Goal: Information Seeking & Learning: Learn about a topic

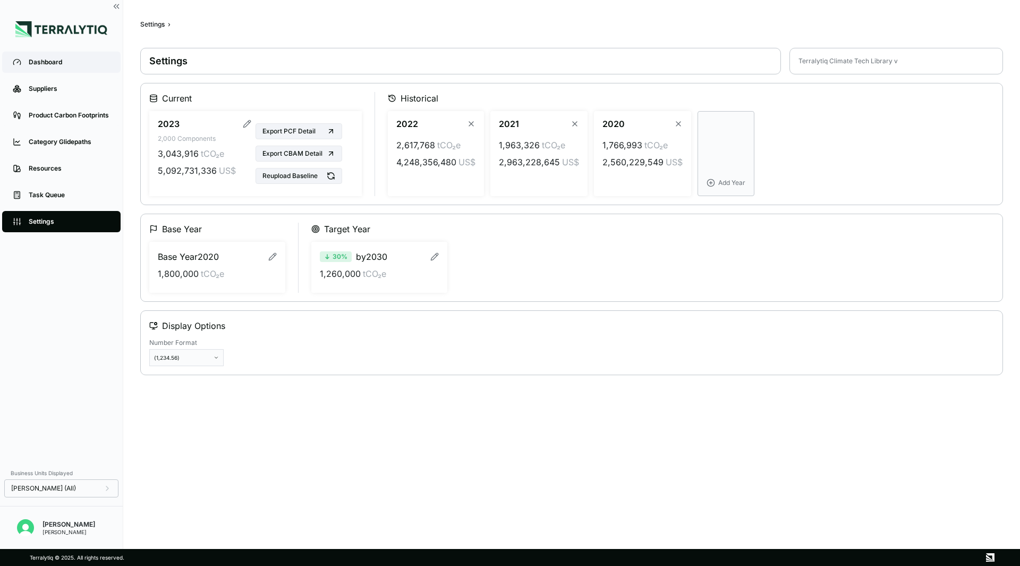
click at [53, 64] on div "Dashboard" at bounding box center [69, 62] width 81 height 8
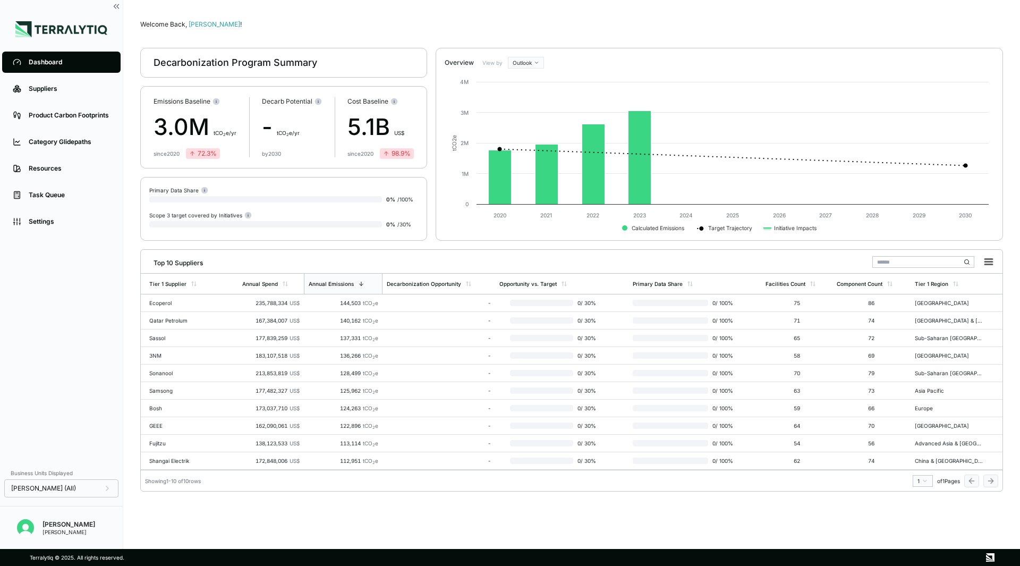
click at [965, 520] on div "Welcome Back, Siya ! Decarbonization Program Summary Emissions Baseline 3.0M t …" at bounding box center [571, 274] width 863 height 515
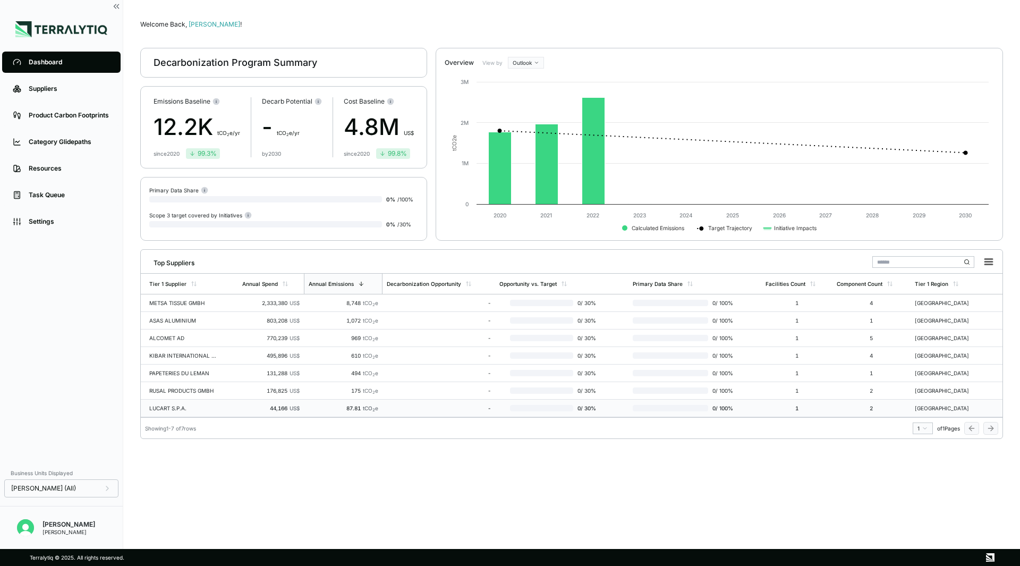
click at [202, 407] on div "LUCART S.P.A." at bounding box center [183, 408] width 68 height 6
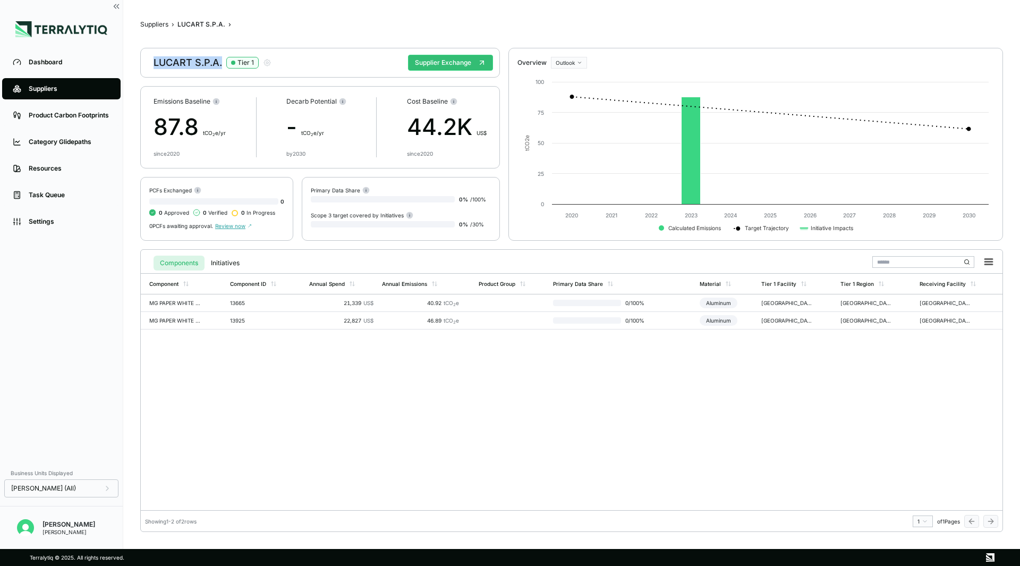
drag, startPoint x: 224, startPoint y: 60, endPoint x: 154, endPoint y: 61, distance: 70.7
click at [154, 61] on div "LUCART S.P.A. Tier 1" at bounding box center [213, 62] width 118 height 13
copy div "LUCART S.P.A."
drag, startPoint x: 228, startPoint y: 302, endPoint x: 246, endPoint y: 303, distance: 18.1
click at [246, 303] on td "13665" at bounding box center [265, 303] width 79 height 18
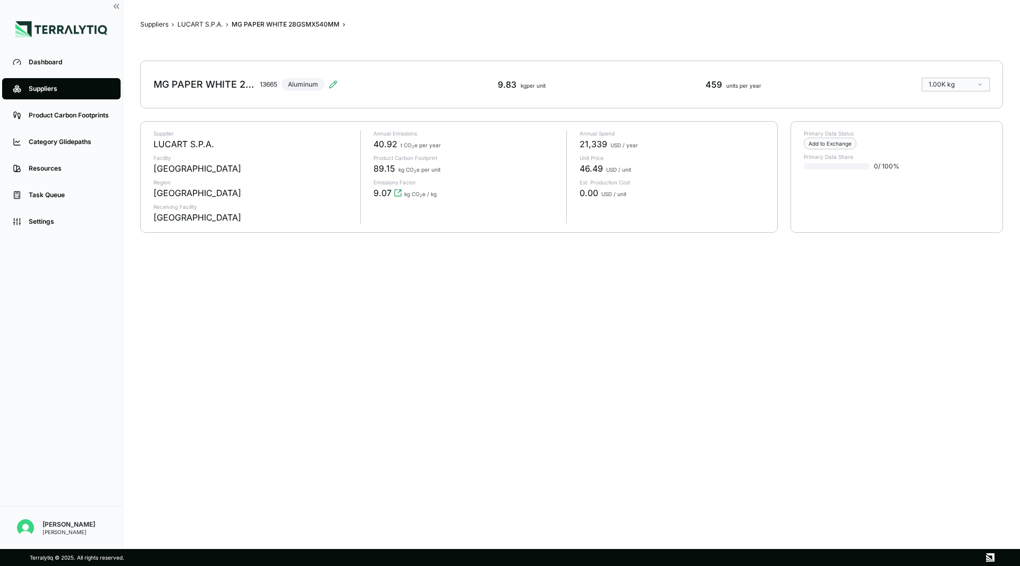
click at [268, 375] on div "Suppliers › LUCART S.P.A. › MG PAPER WHITE 28GSMX540MM › MG PAPER WHITE 28GSMX5…" at bounding box center [571, 274] width 863 height 515
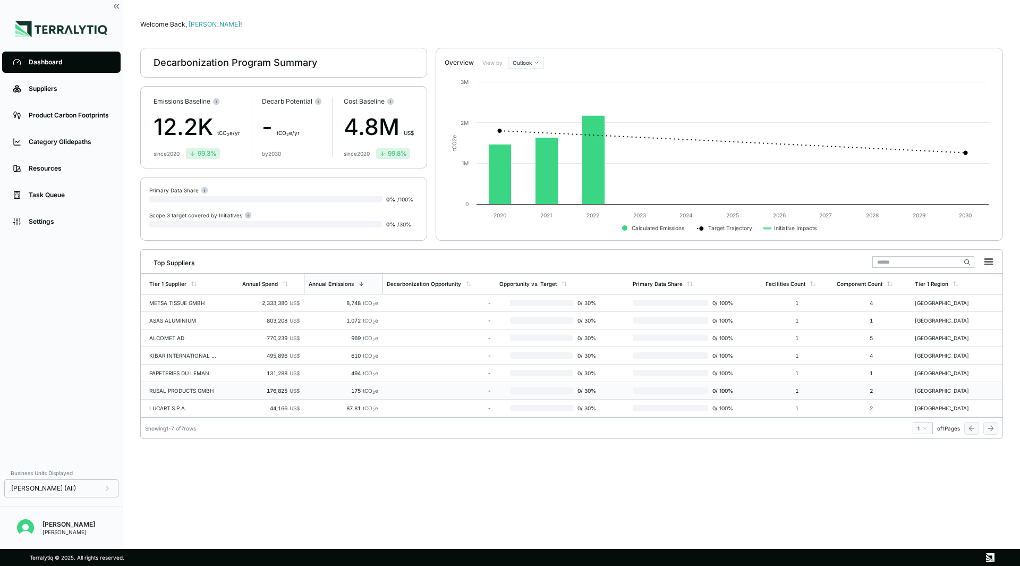
click at [200, 388] on div "RUSAL PRODUCTS GMBH" at bounding box center [183, 390] width 68 height 6
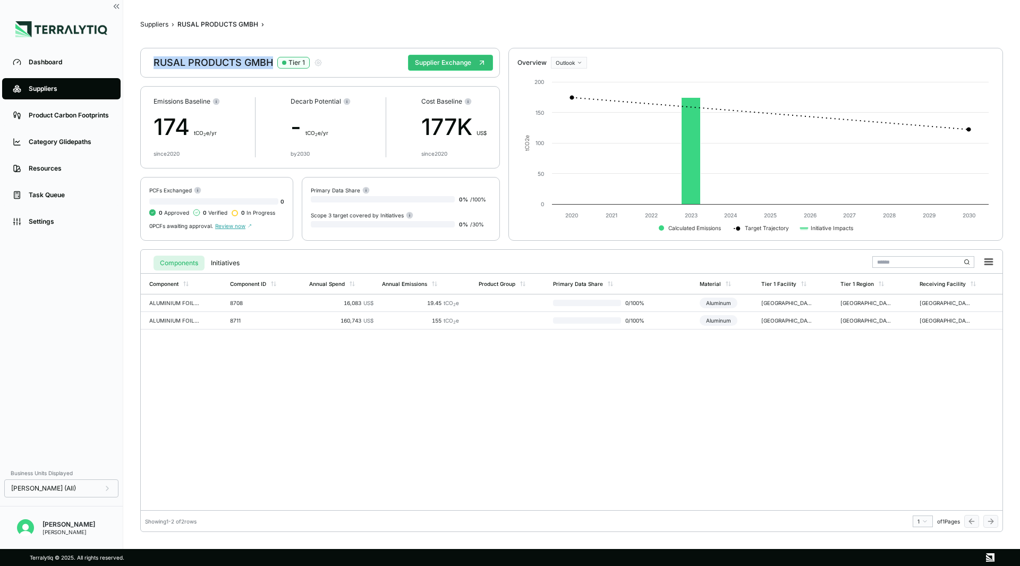
drag, startPoint x: 271, startPoint y: 62, endPoint x: 127, endPoint y: 56, distance: 144.1
click at [127, 56] on main "Suppliers › RUSAL PRODUCTS GMBH › RUSAL PRODUCTS GMBH Tier 1 Supplier Exchange …" at bounding box center [571, 274] width 897 height 549
copy div "RUSAL PRODUCTS GMBH"
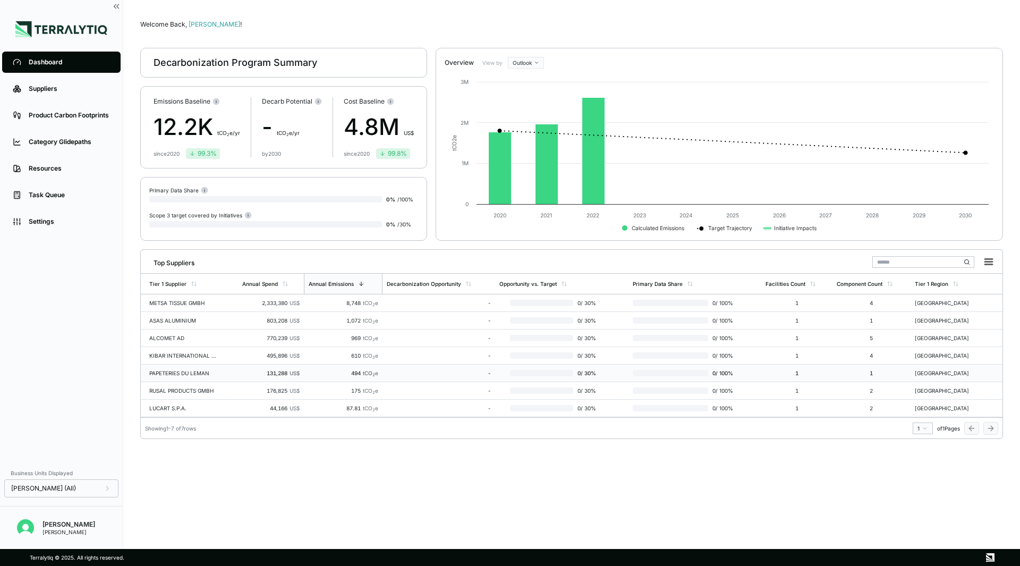
click at [184, 373] on div "PAPETERIES DU LEMAN" at bounding box center [183, 373] width 68 height 6
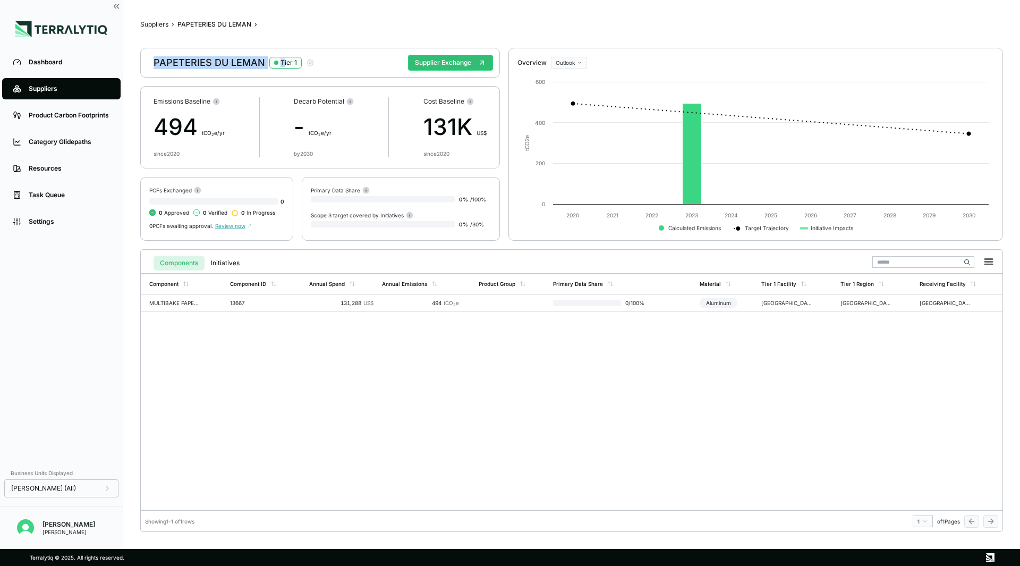
drag, startPoint x: 151, startPoint y: 64, endPoint x: 282, endPoint y: 65, distance: 131.2
click at [282, 65] on div "PAPETERIES DU LEMAN Tier 1 Supplier Exchange" at bounding box center [320, 63] width 360 height 30
copy div "PAPETERIES DU LEMAN T"
click at [297, 405] on div "Component Component ID Annual Spend Annual Emissions Product Group Primary Data…" at bounding box center [572, 391] width 862 height 237
drag, startPoint x: 151, startPoint y: 61, endPoint x: 263, endPoint y: 69, distance: 112.4
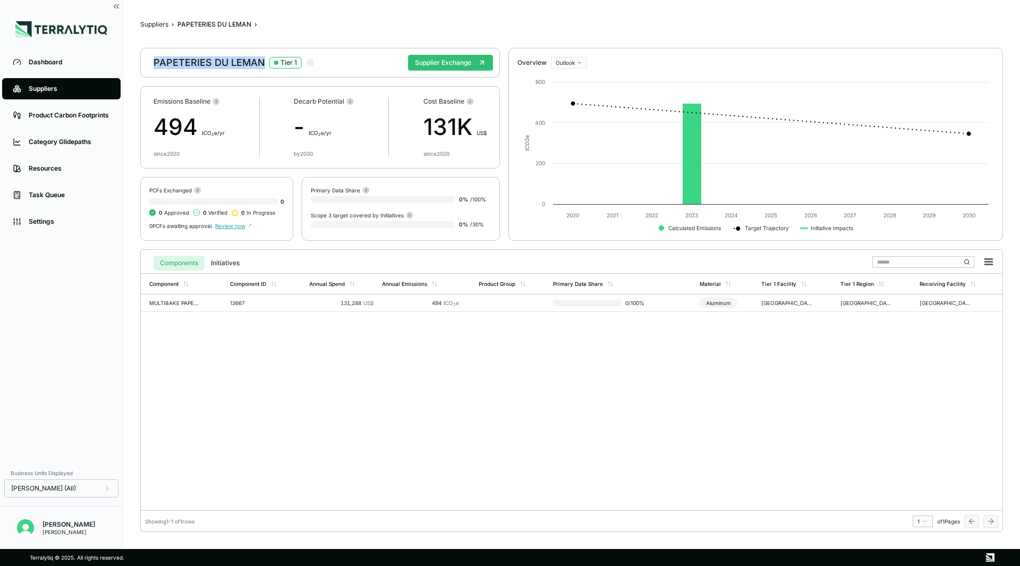
click at [263, 69] on div "PAPETERIES DU LEMAN Tier 1 Supplier Exchange" at bounding box center [320, 63] width 360 height 30
copy div "PAPETERIES DU LEMAN"
